Goal: Check status: Check status

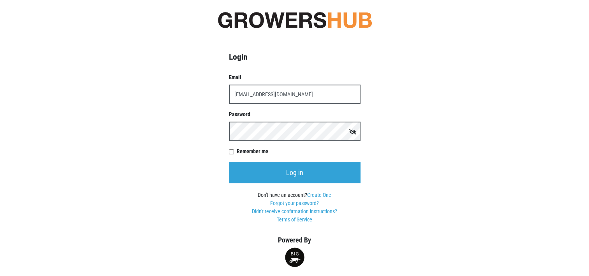
type input "[EMAIL_ADDRESS][DOMAIN_NAME]"
click at [231, 152] on input "Remember me" at bounding box center [231, 151] width 5 height 5
checkbox input "true"
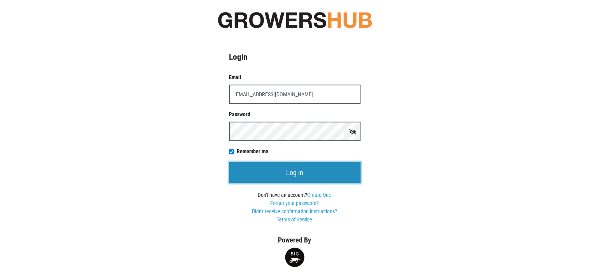
click at [287, 171] on input "Log in" at bounding box center [295, 172] width 132 height 21
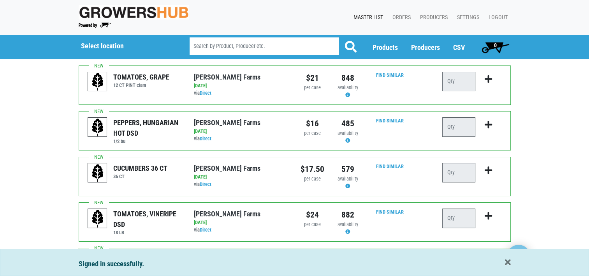
click at [364, 16] on link "Master List" at bounding box center [366, 17] width 39 height 15
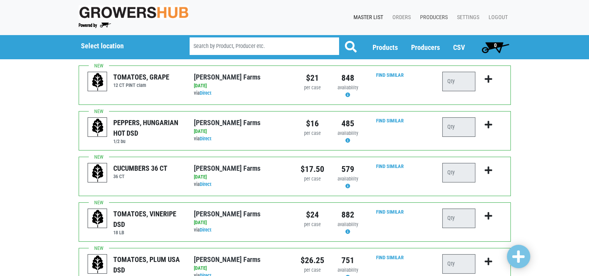
click at [439, 16] on link "Producers" at bounding box center [432, 17] width 37 height 15
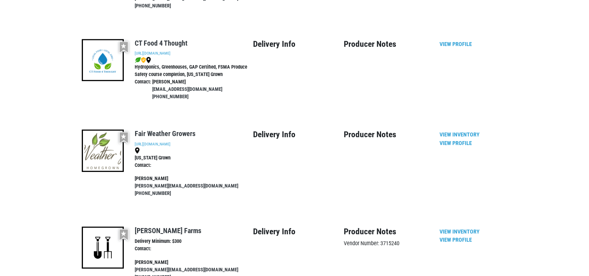
scroll to position [467, 0]
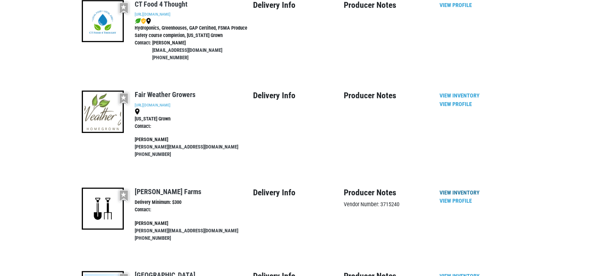
click at [453, 189] on link "View Inventory" at bounding box center [460, 192] width 40 height 7
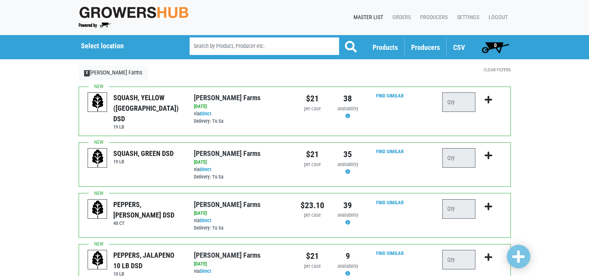
click at [429, 46] on span "Producers" at bounding box center [425, 47] width 29 height 8
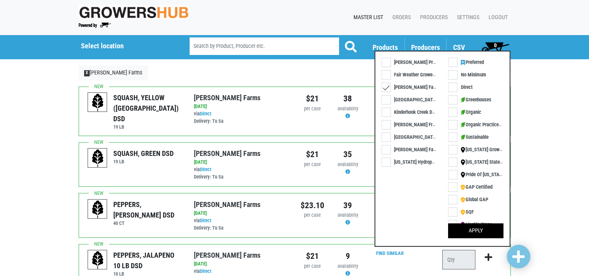
click at [384, 86] on label "[PERSON_NAME] Farms" at bounding box center [413, 87] width 63 height 8
click at [384, 86] on input "[PERSON_NAME] Farms" at bounding box center [384, 85] width 5 height 5
checkbox input "false"
click at [385, 123] on label "[PERSON_NAME] Fruit and Vegetable" at bounding box center [426, 124] width 89 height 8
click at [385, 123] on input "[PERSON_NAME] Fruit and Vegetable" at bounding box center [384, 122] width 5 height 5
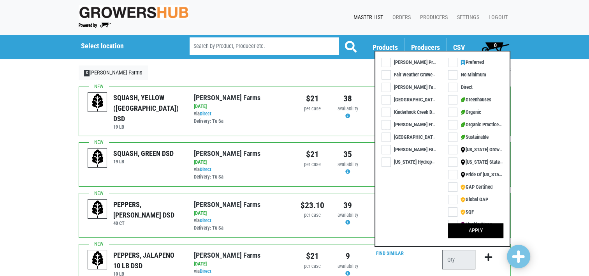
checkbox input "true"
click at [480, 227] on button "Apply" at bounding box center [475, 230] width 55 height 15
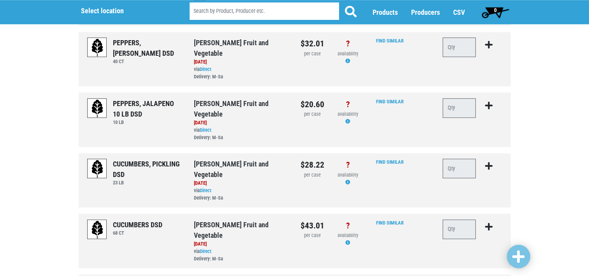
scroll to position [854, 0]
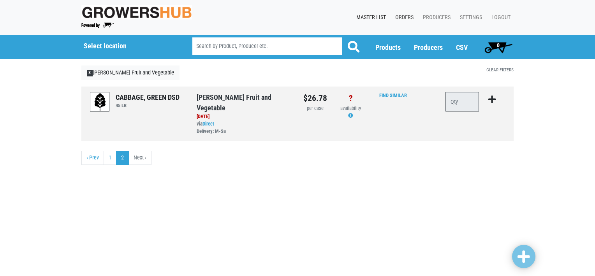
click at [404, 16] on link "Orders" at bounding box center [403, 17] width 28 height 15
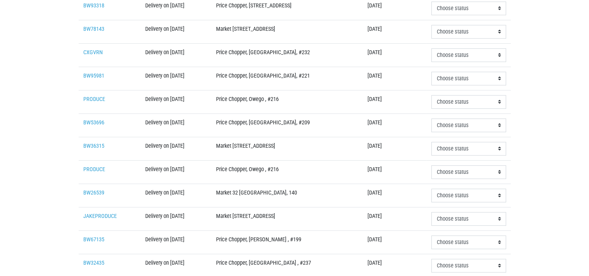
scroll to position [195, 0]
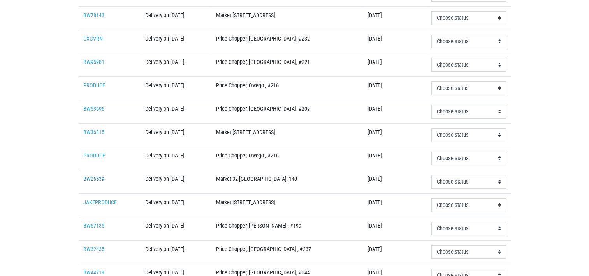
click at [94, 176] on link "BW26539" at bounding box center [93, 179] width 21 height 7
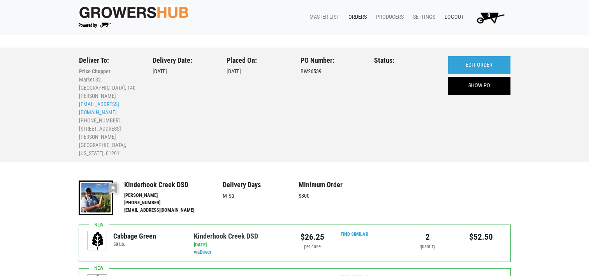
click at [455, 14] on link "Logout" at bounding box center [453, 17] width 28 height 15
